Goal: Transaction & Acquisition: Purchase product/service

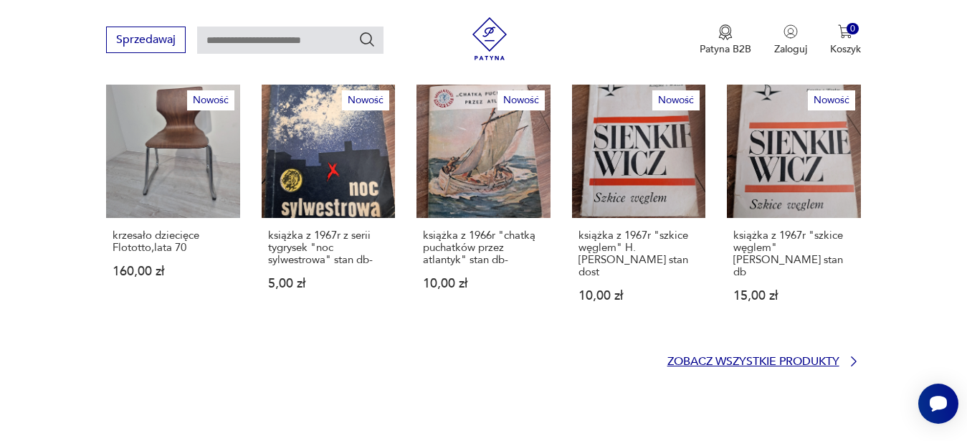
click at [751, 357] on p "Zobacz wszystkie produkty" at bounding box center [753, 361] width 172 height 9
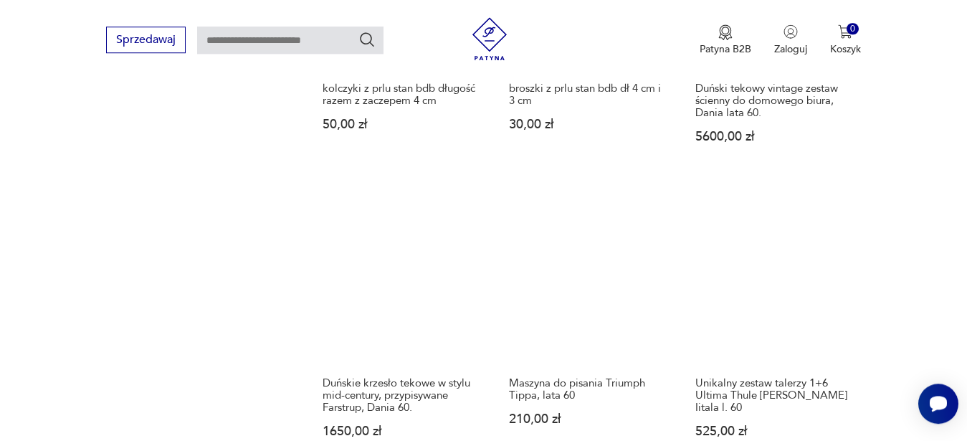
scroll to position [1453, 0]
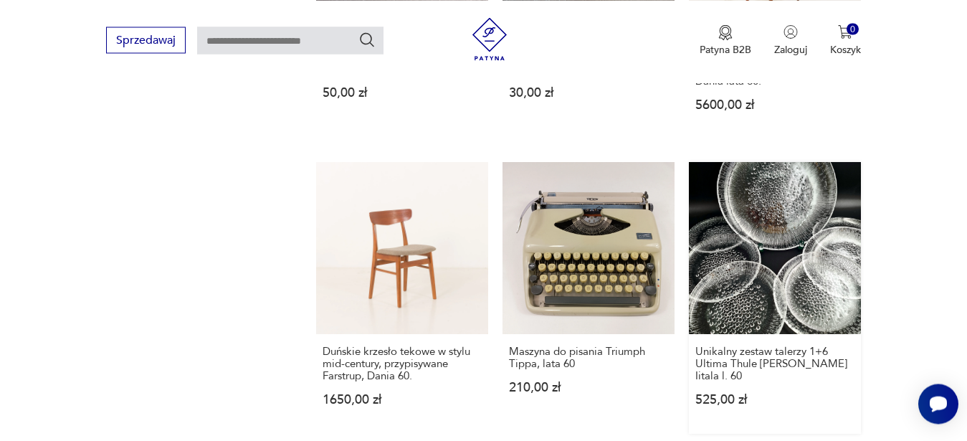
click at [757, 269] on link "Unikalny zestaw talerzy 1+6 Ultima Thule [PERSON_NAME] Iitala l. 60 525,00 zł" at bounding box center [775, 298] width 172 height 272
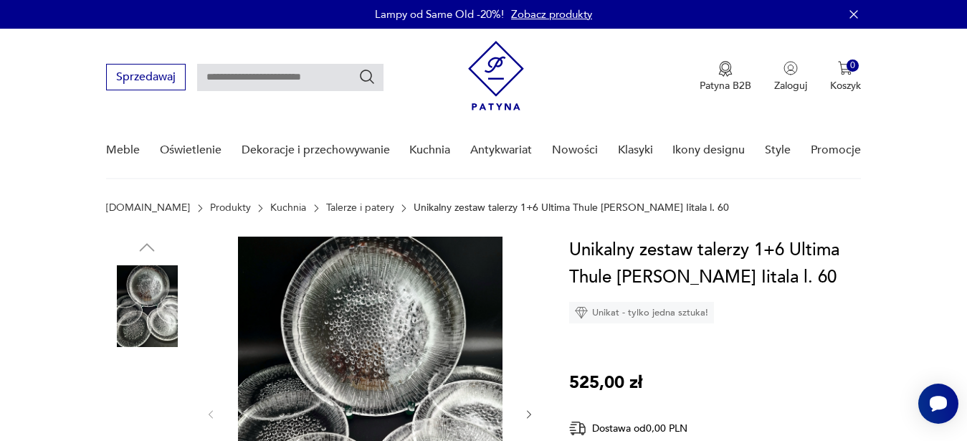
scroll to position [219, 0]
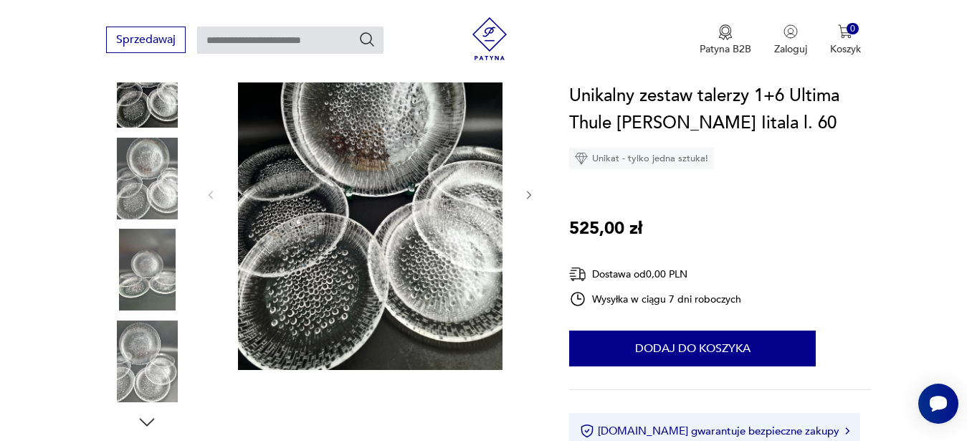
click at [530, 193] on icon "button" at bounding box center [529, 195] width 4 height 9
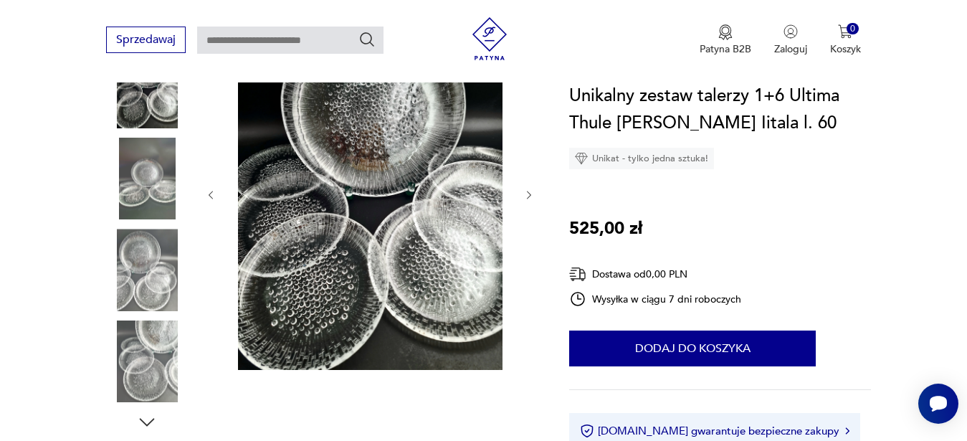
click at [530, 193] on icon "button" at bounding box center [529, 195] width 4 height 9
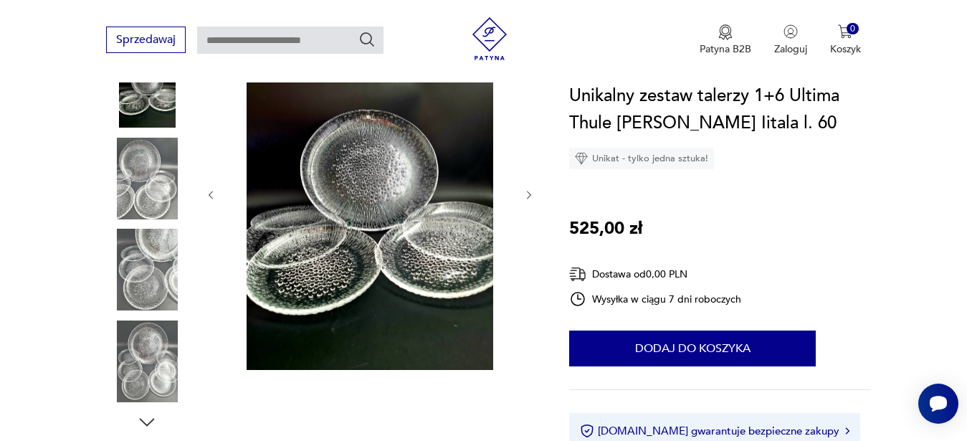
click at [530, 193] on icon "button" at bounding box center [529, 195] width 4 height 9
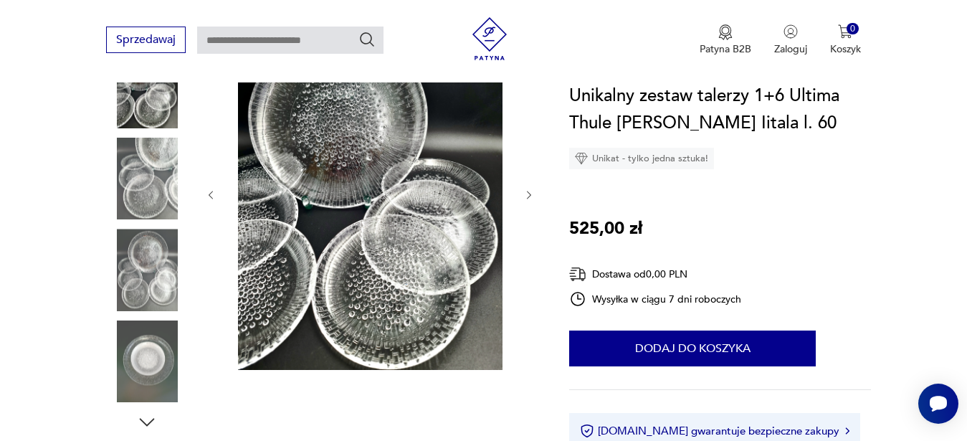
click at [530, 193] on icon "button" at bounding box center [529, 195] width 4 height 9
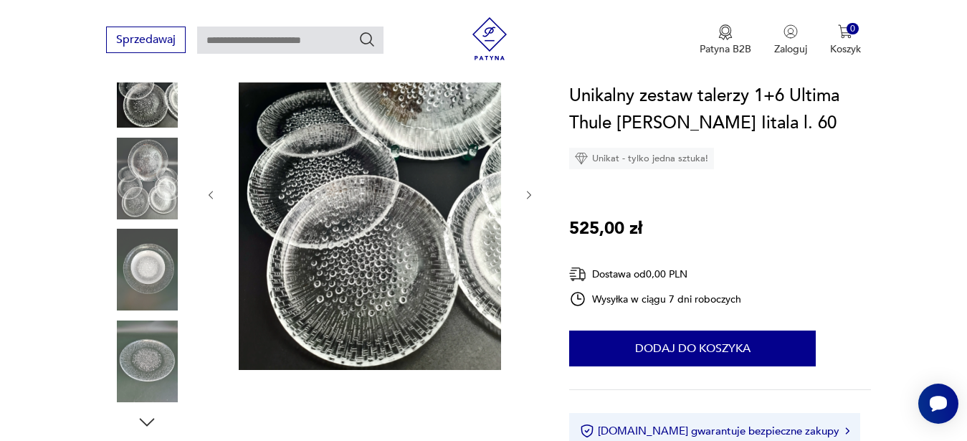
click at [530, 193] on icon "button" at bounding box center [529, 195] width 4 height 9
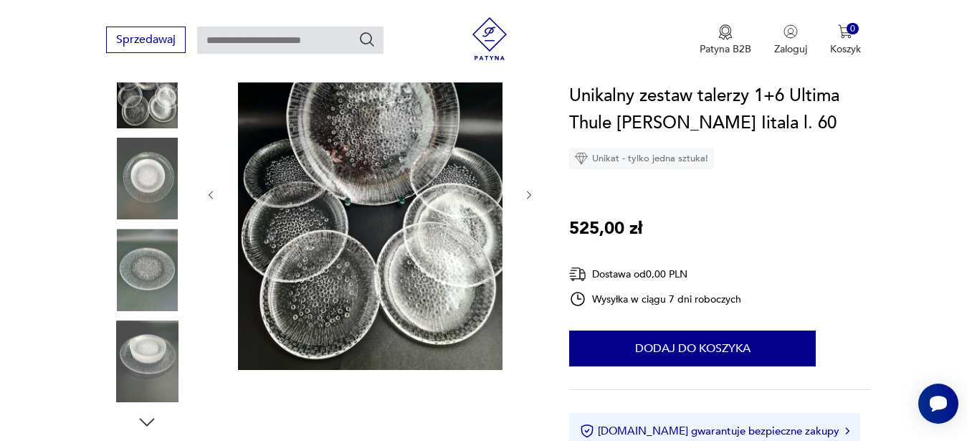
scroll to position [512, 0]
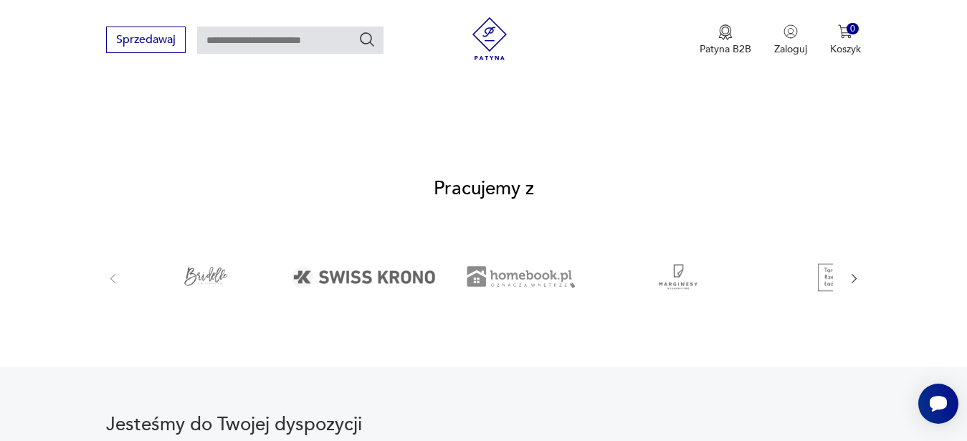
scroll to position [877, 0]
